Goal: Book appointment/travel/reservation

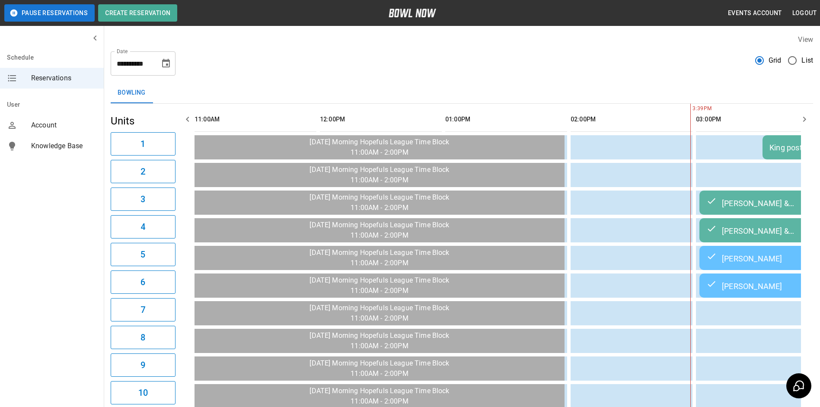
click at [769, 147] on div "King post bowl" at bounding box center [823, 147] width 109 height 9
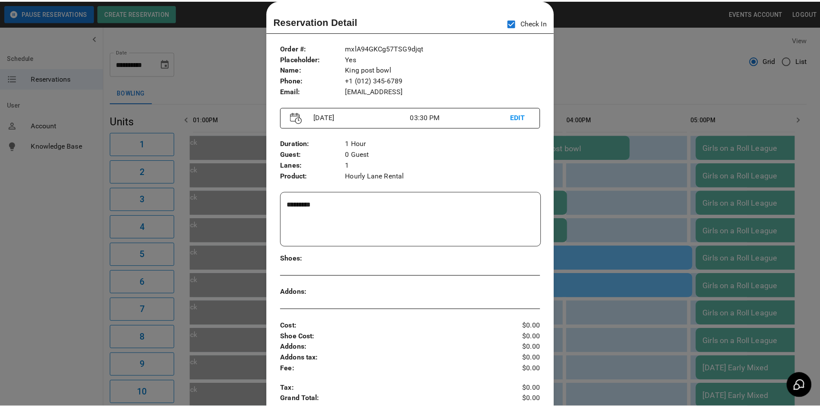
scroll to position [0, 501]
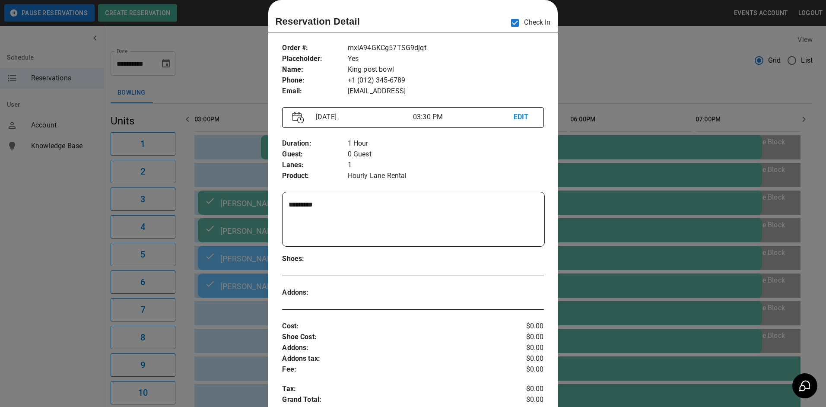
click at [642, 91] on div at bounding box center [413, 203] width 826 height 407
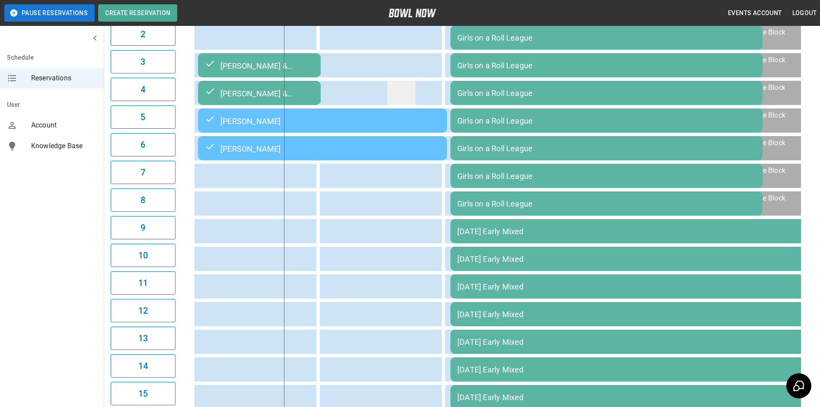
scroll to position [8, 0]
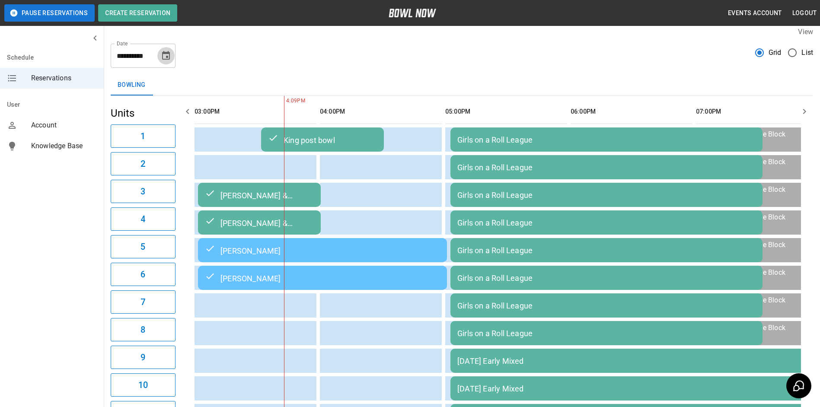
click at [168, 64] on button "Choose date, selected date is Sep 8, 2025" at bounding box center [165, 55] width 17 height 17
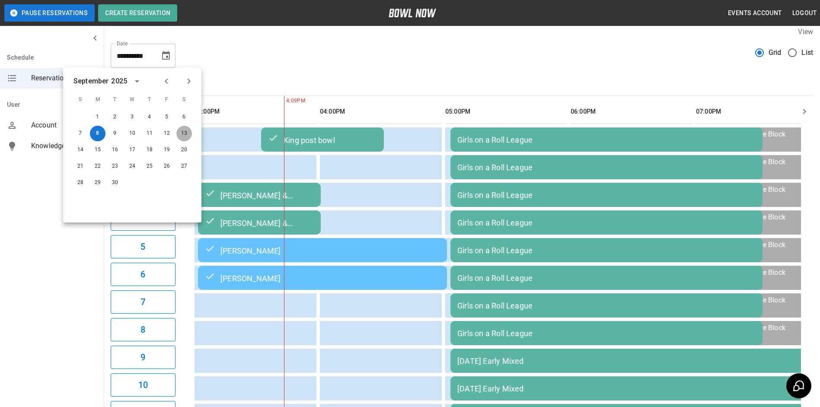
drag, startPoint x: 185, startPoint y: 129, endPoint x: 253, endPoint y: 80, distance: 83.3
click at [184, 128] on button "13" at bounding box center [184, 134] width 16 height 16
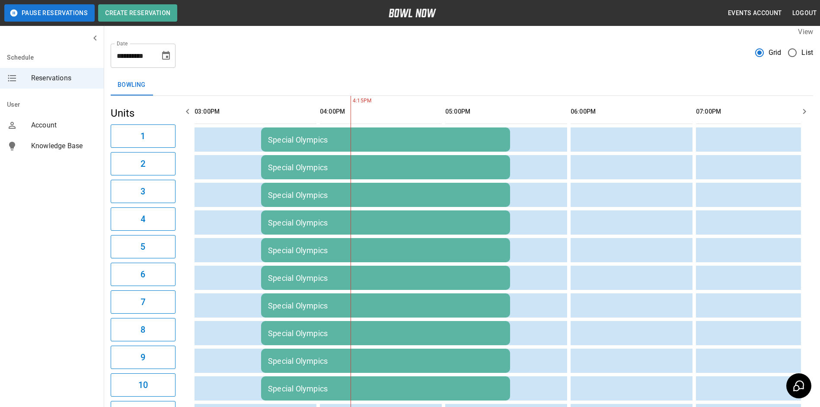
scroll to position [0, 626]
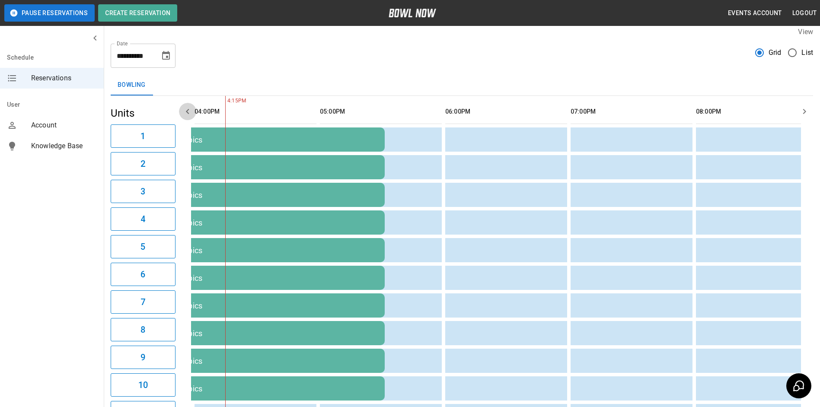
click at [181, 112] on button "button" at bounding box center [187, 111] width 17 height 17
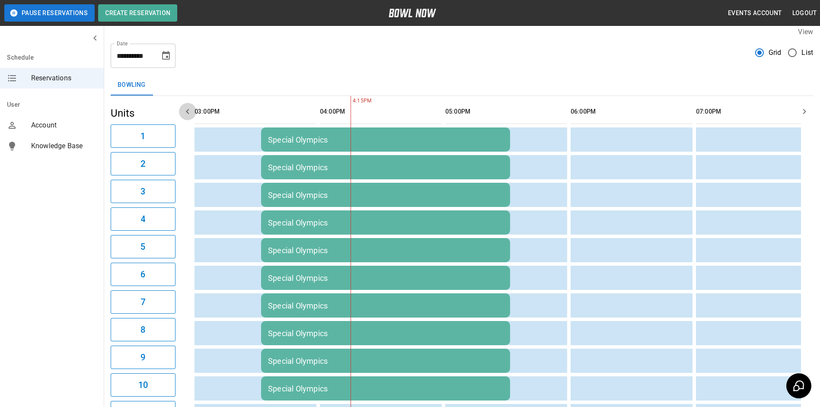
click at [183, 112] on icon "button" at bounding box center [187, 111] width 10 height 10
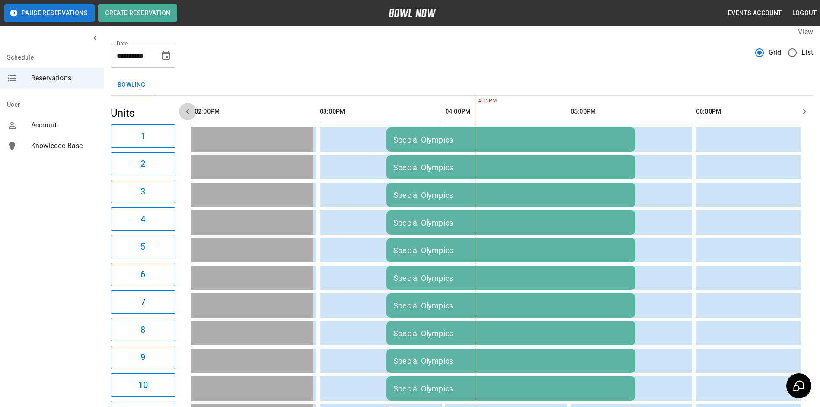
click at [184, 112] on icon "button" at bounding box center [187, 111] width 10 height 10
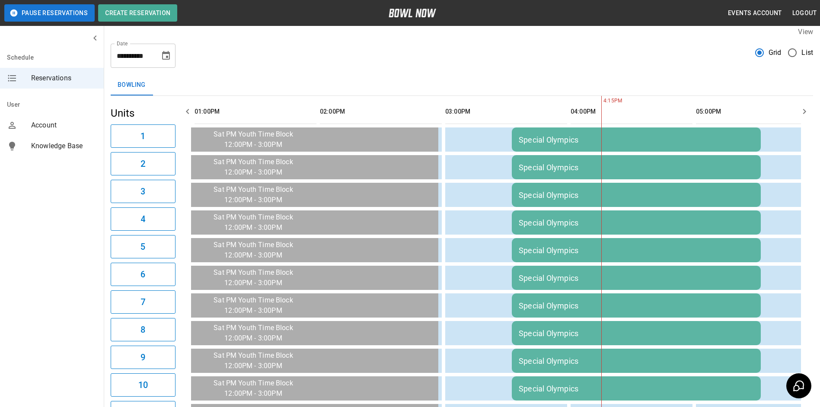
click at [185, 113] on icon "button" at bounding box center [187, 111] width 10 height 10
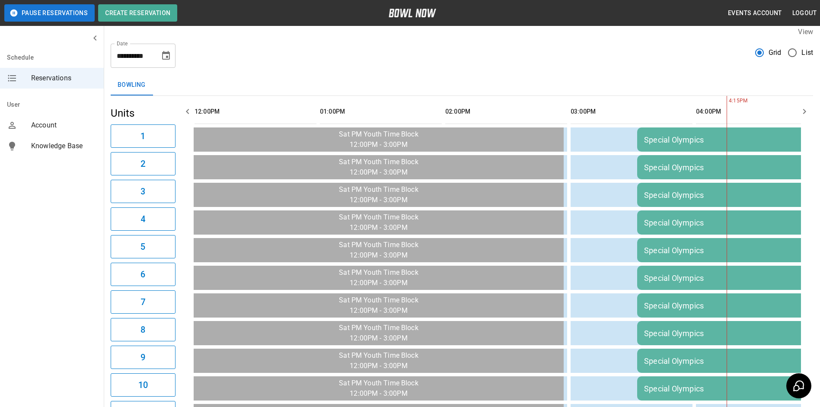
click at [185, 113] on icon "button" at bounding box center [187, 111] width 10 height 10
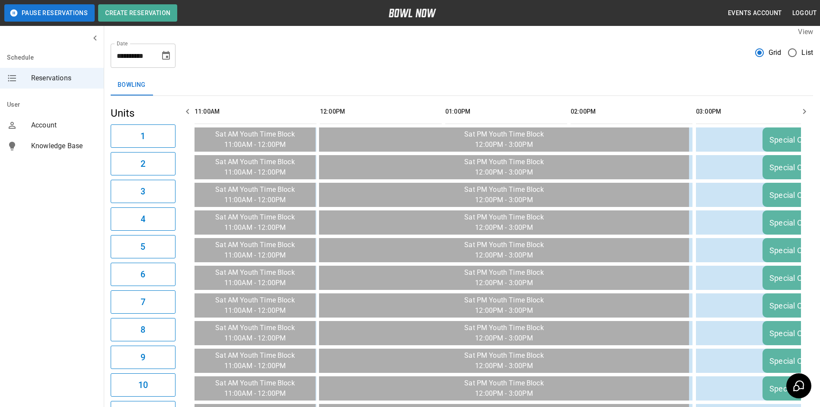
click at [185, 113] on icon "button" at bounding box center [187, 111] width 10 height 10
click at [162, 56] on icon "Choose date, selected date is Sep 13, 2025" at bounding box center [166, 55] width 8 height 9
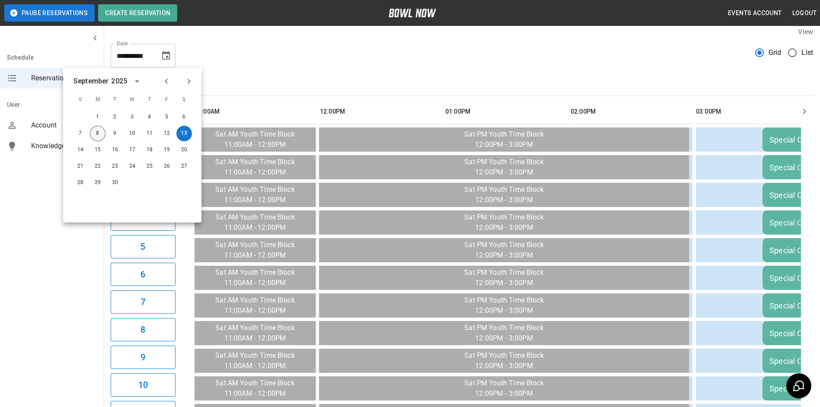
drag, startPoint x: 98, startPoint y: 133, endPoint x: 301, endPoint y: 56, distance: 216.7
click at [99, 132] on button "8" at bounding box center [98, 134] width 16 height 16
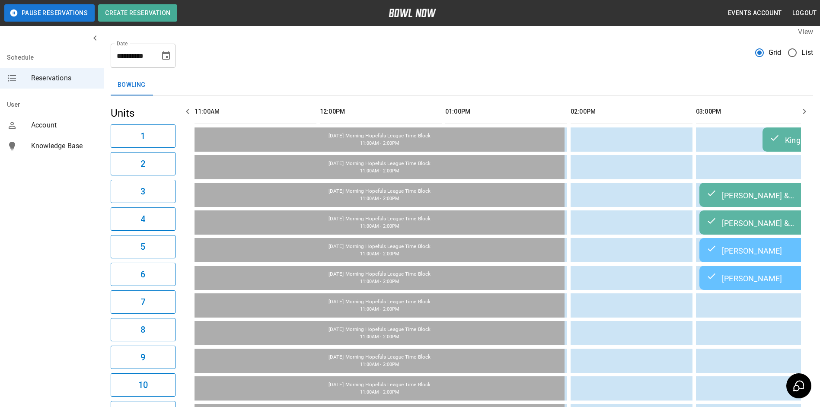
type input "**********"
